Goal: Find specific page/section: Find specific page/section

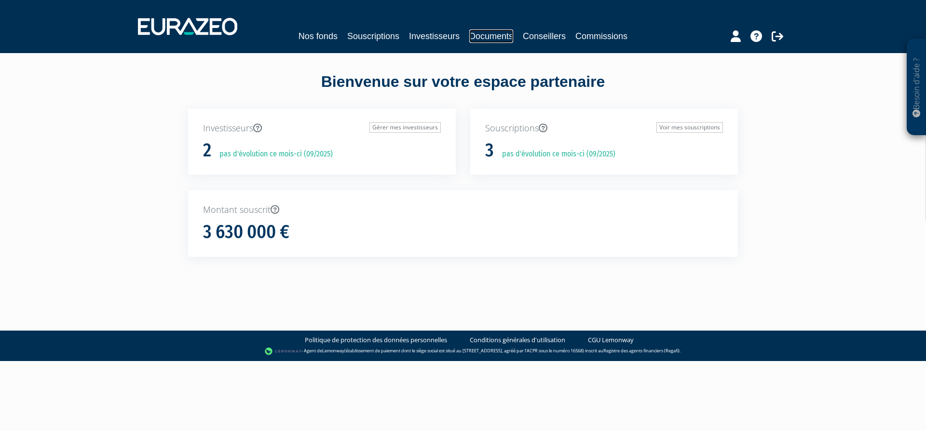
click at [501, 34] on link "Documents" at bounding box center [491, 36] width 44 height 14
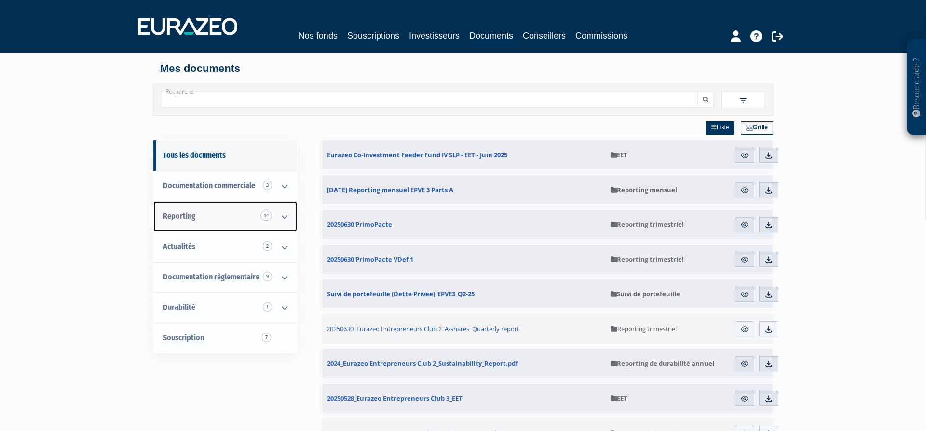
click at [169, 217] on span "Reporting 14" at bounding box center [179, 215] width 32 height 9
